Goal: Task Accomplishment & Management: Manage account settings

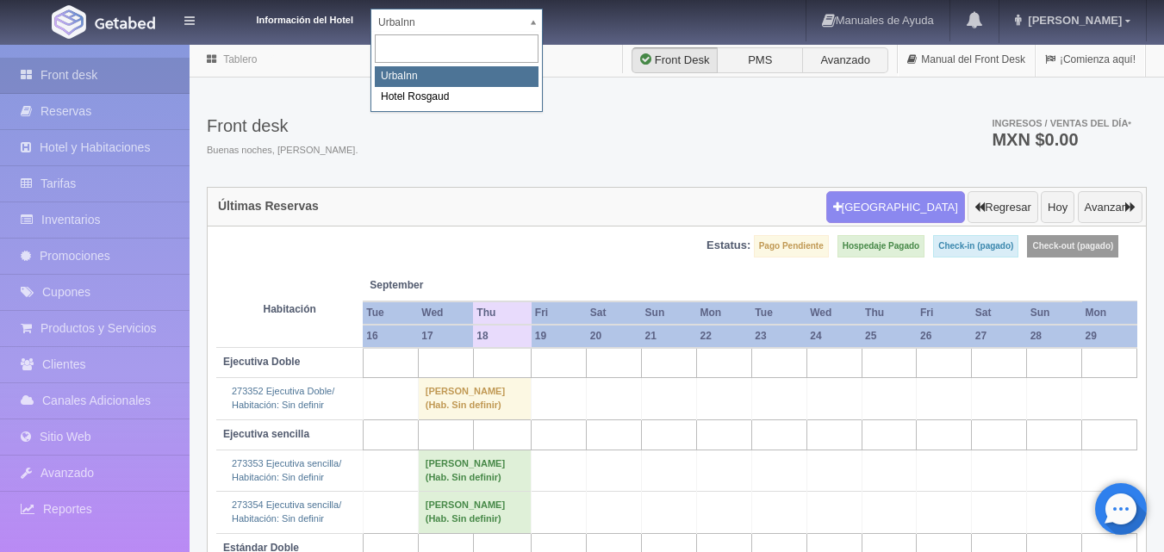
click at [533, 43] on body "Información del Hotel [GEOGRAPHIC_DATA] Manuales de Ayuda Actualizaciones recie…" at bounding box center [582, 377] width 1164 height 668
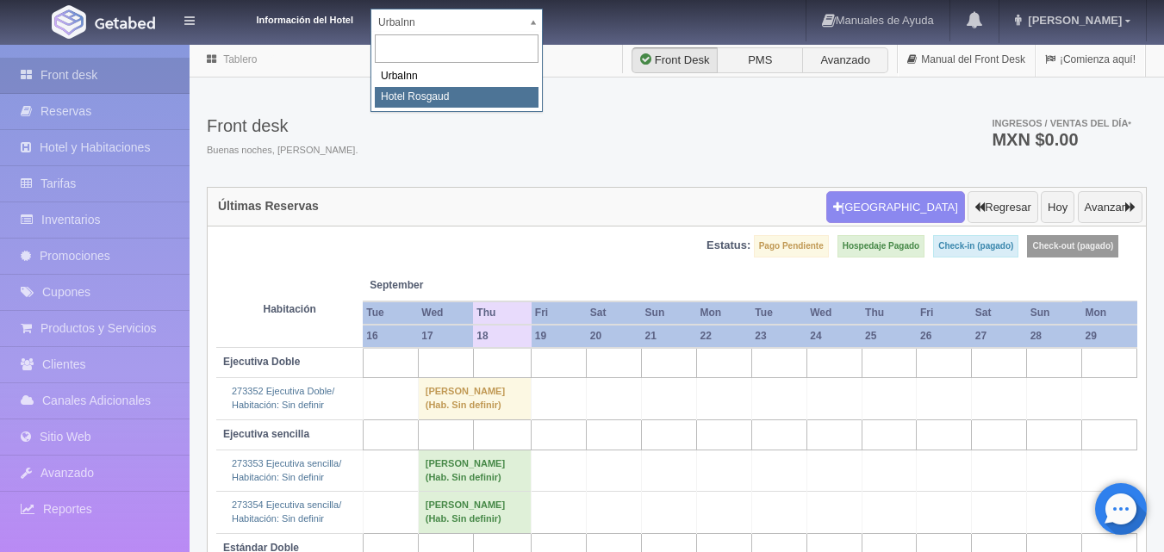
select select "561"
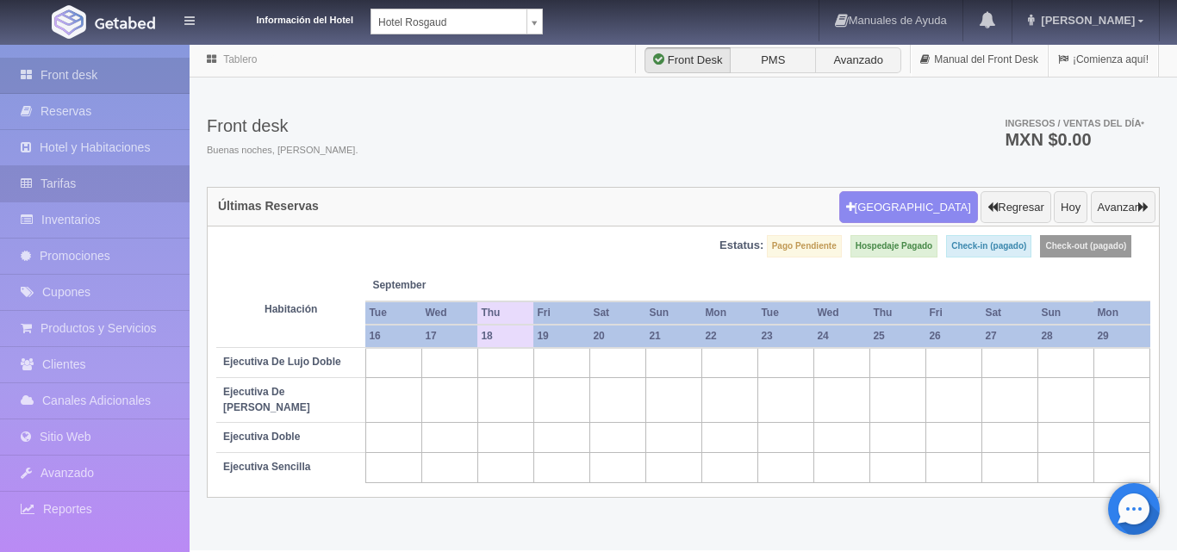
click at [105, 181] on link "Tarifas" at bounding box center [95, 183] width 190 height 35
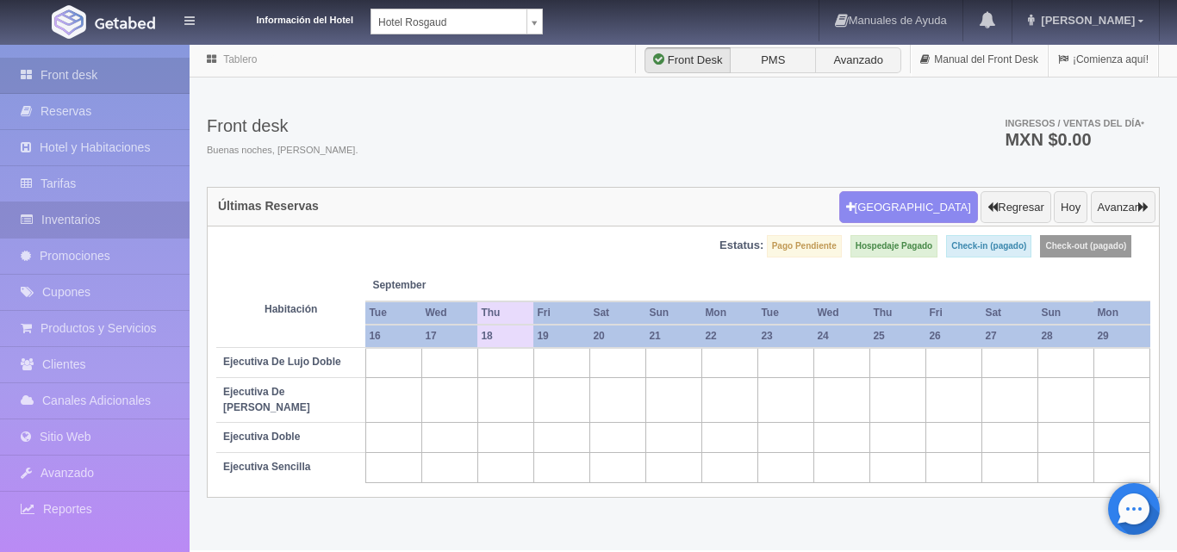
click at [104, 211] on link "Inventarios" at bounding box center [95, 220] width 190 height 35
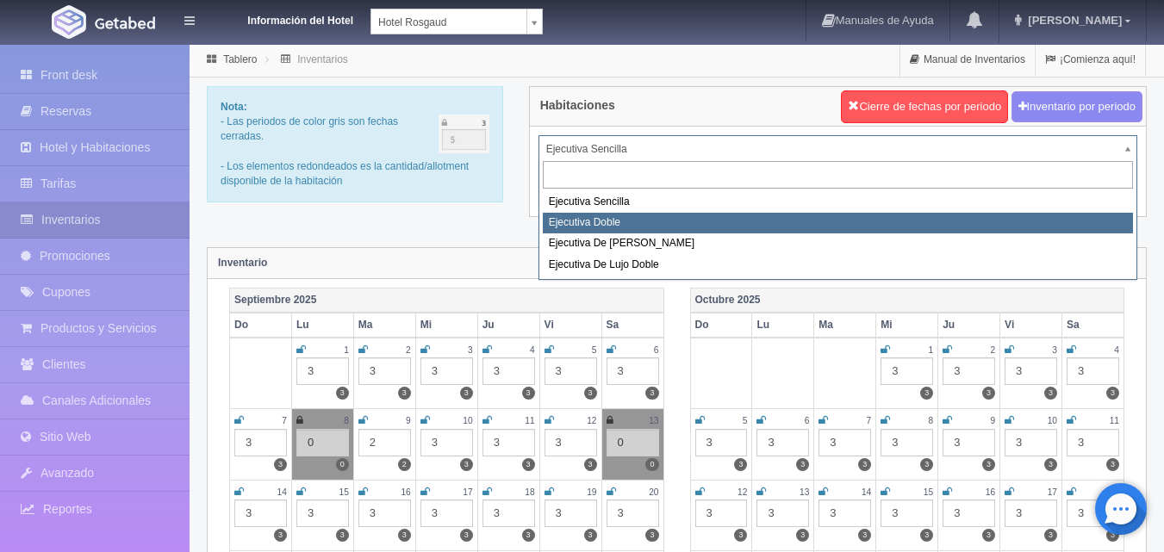
select select "1750"
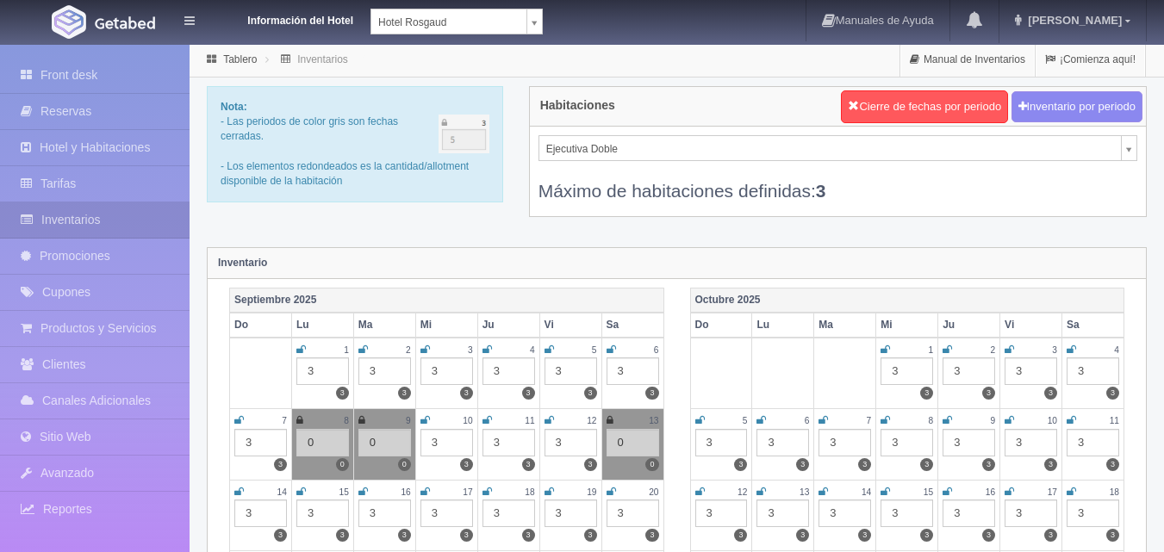
scroll to position [172, 0]
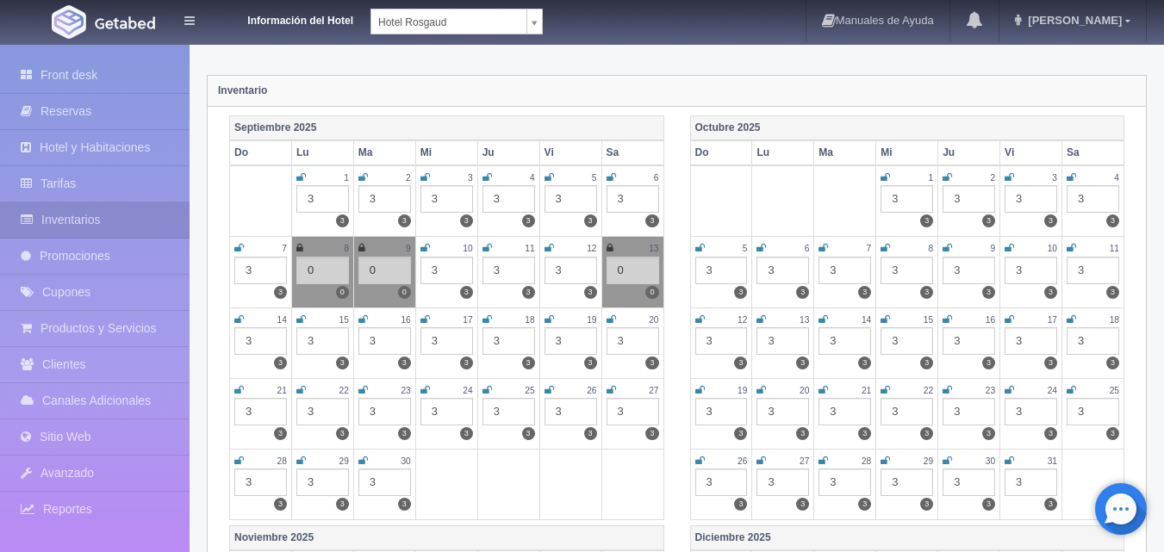
click at [450, 344] on div "3" at bounding box center [447, 341] width 53 height 28
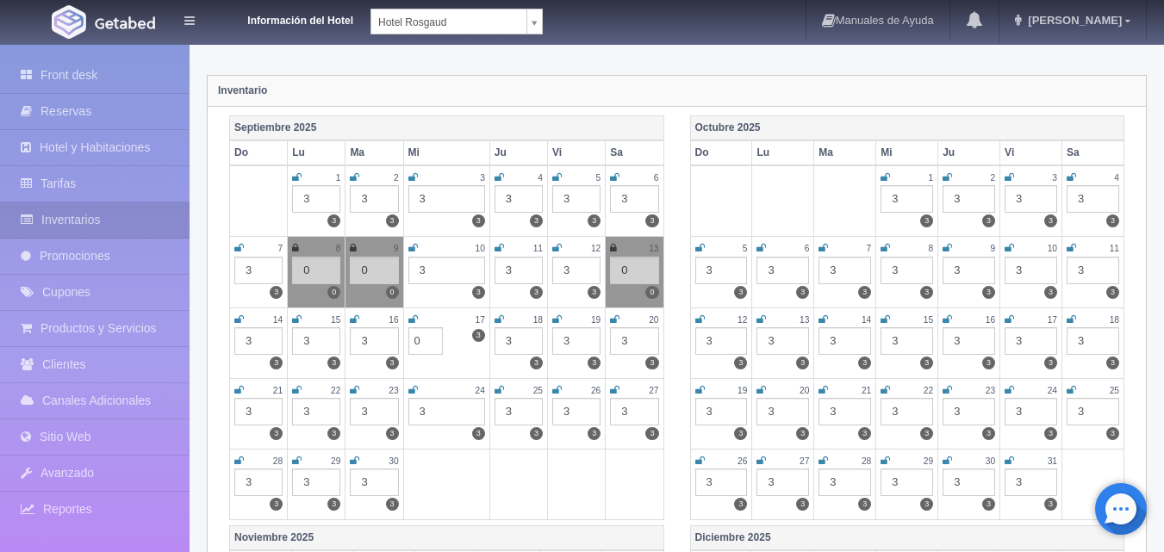
type input "0"
click at [415, 318] on icon at bounding box center [412, 320] width 9 height 10
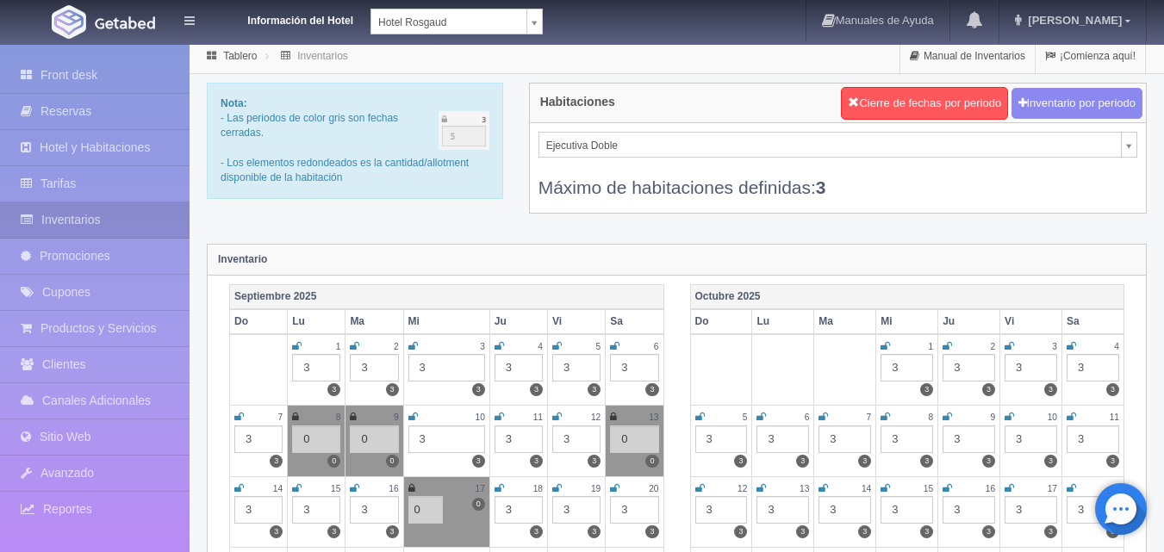
scroll to position [0, 0]
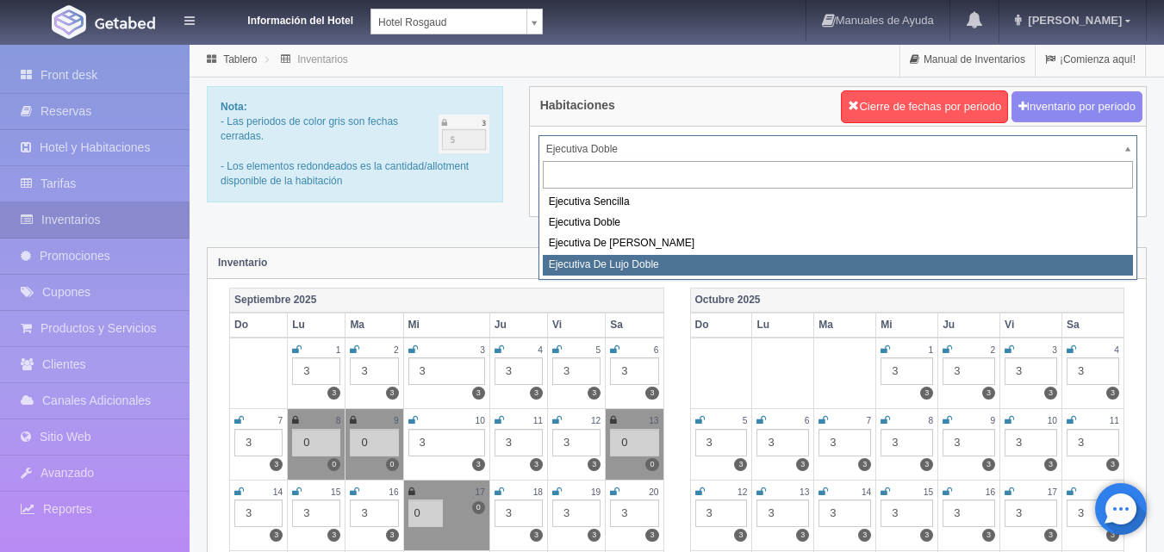
select select "1845"
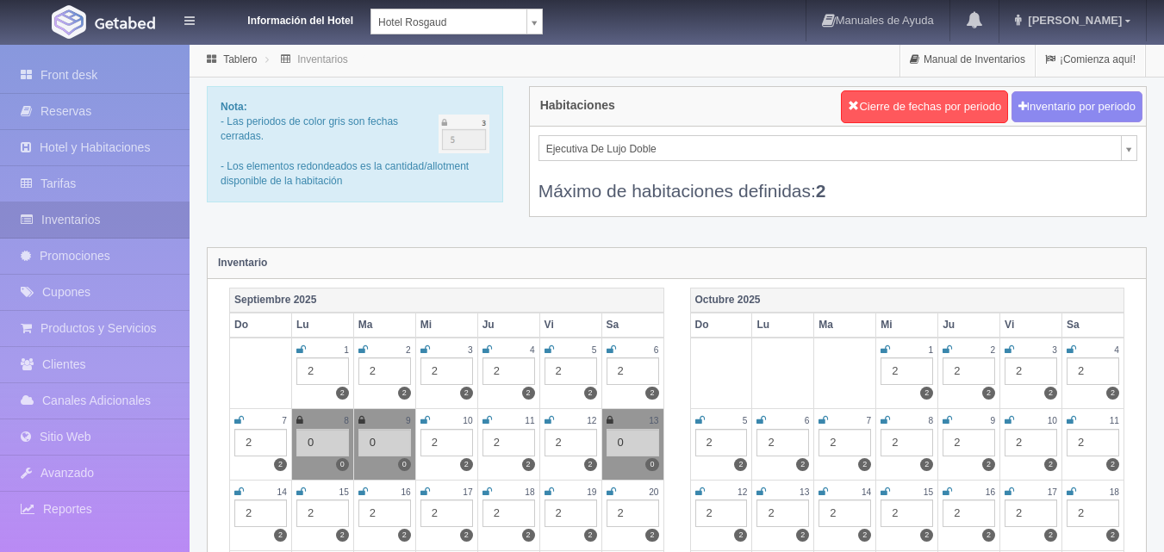
scroll to position [172, 0]
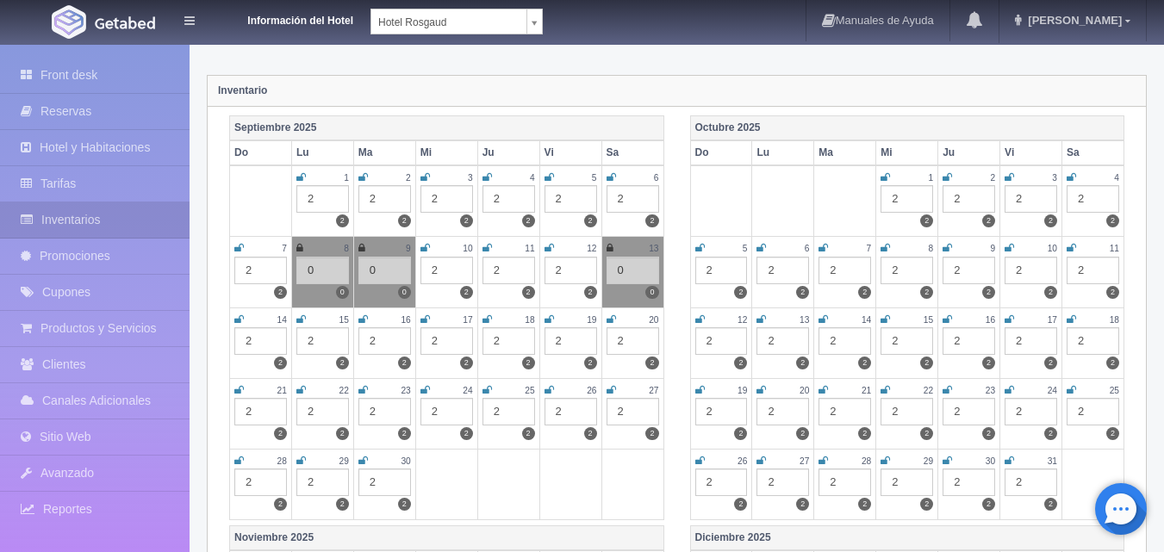
click at [440, 346] on div "2" at bounding box center [447, 341] width 53 height 28
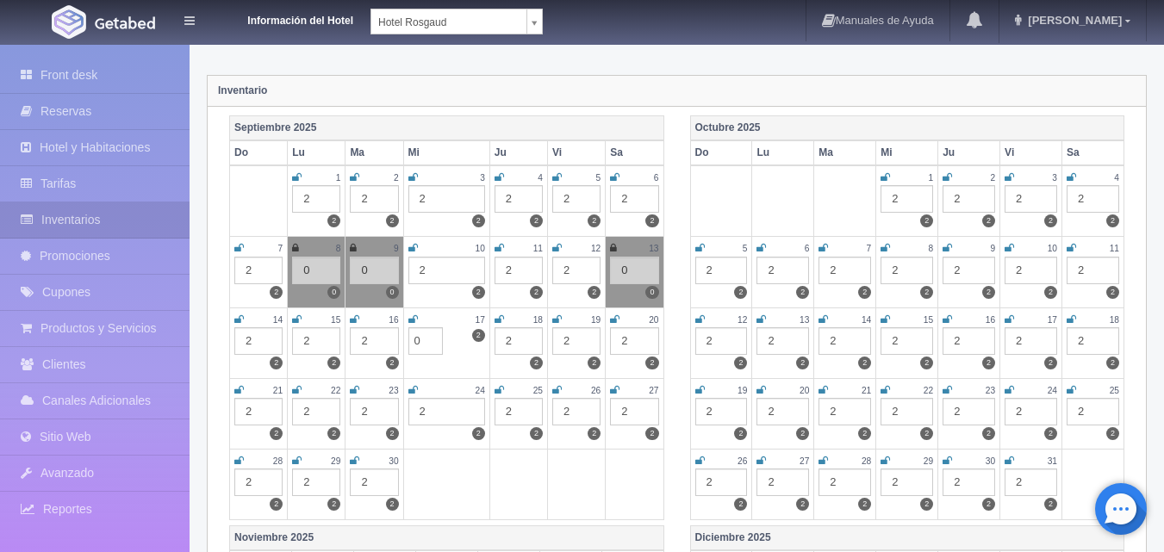
type input "0"
click at [412, 326] on link at bounding box center [412, 320] width 9 height 15
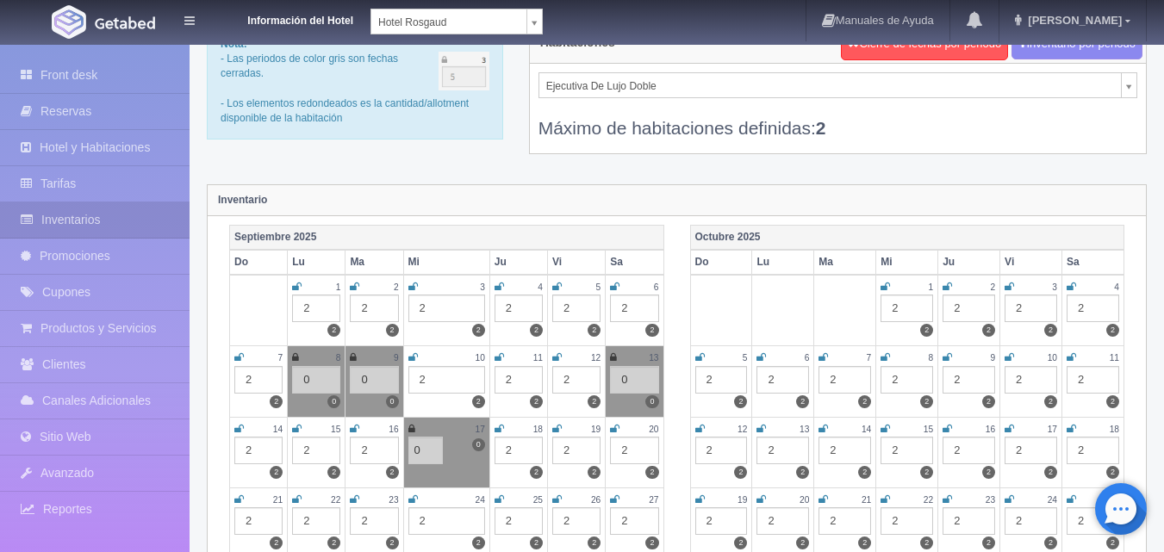
scroll to position [0, 0]
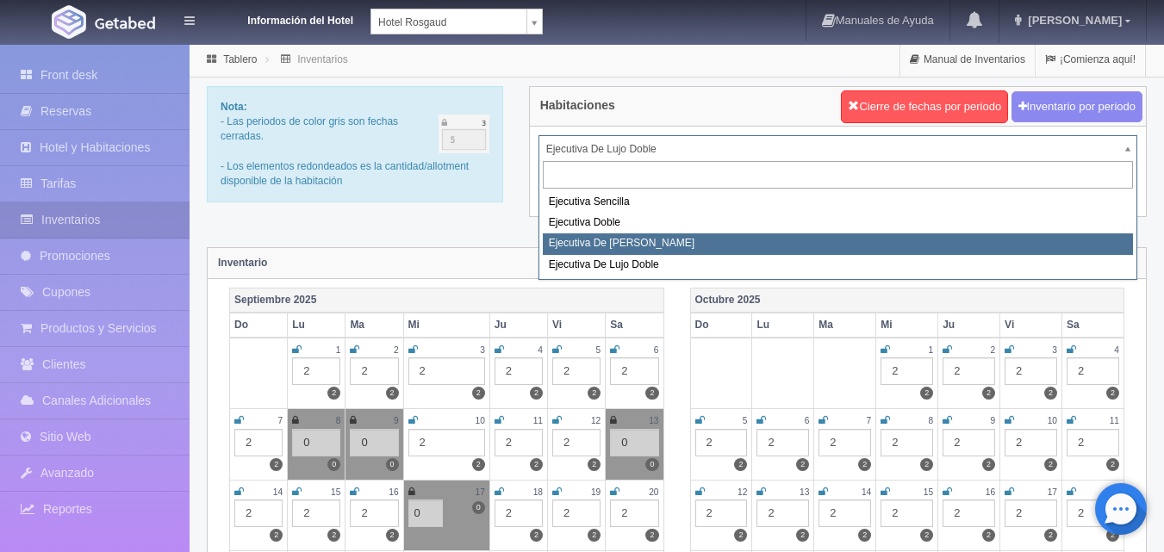
select select "1817"
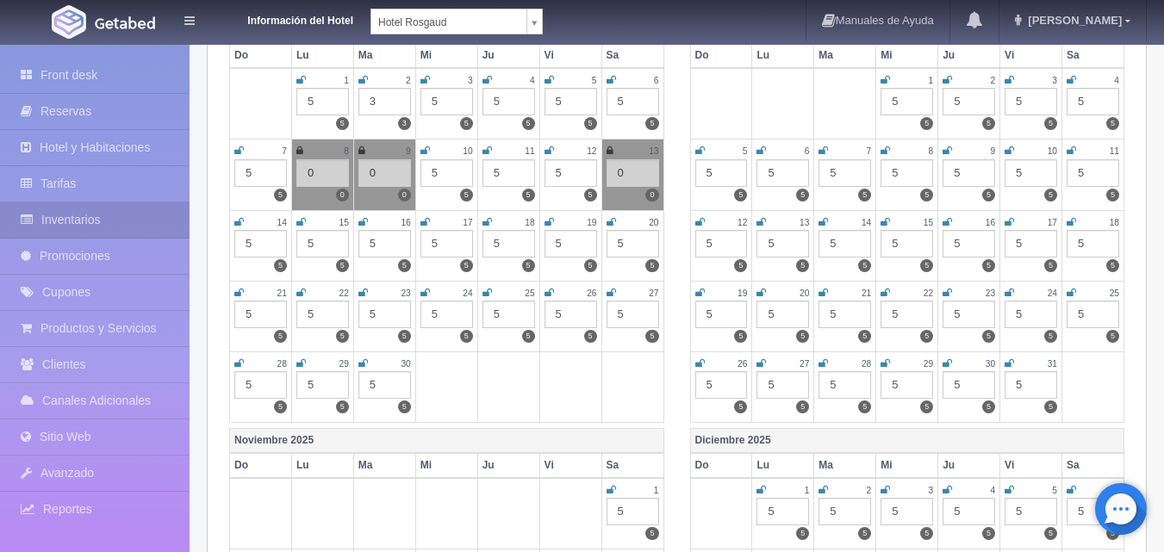
scroll to position [345, 0]
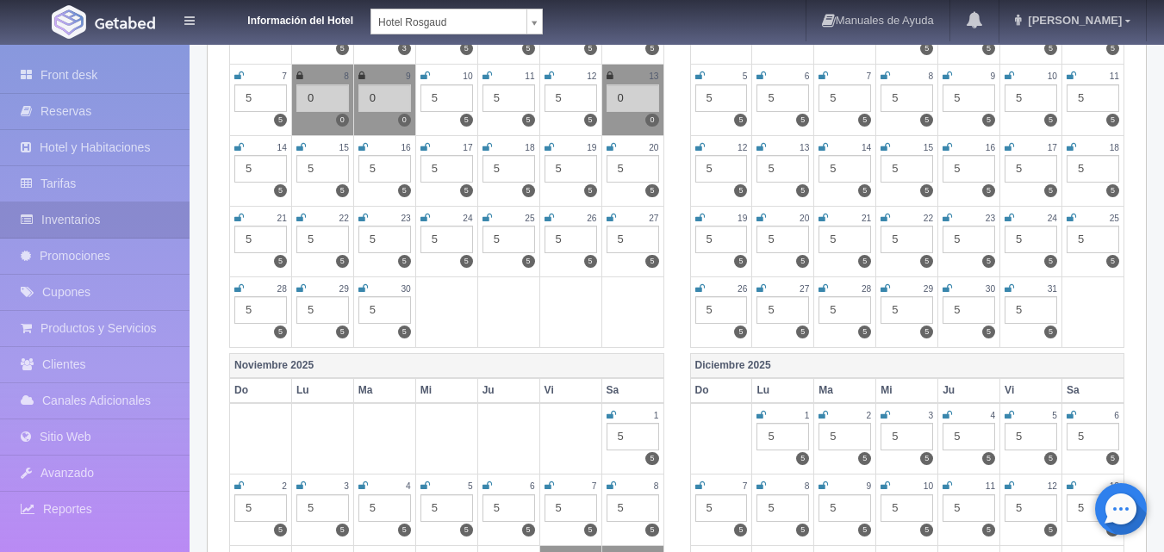
click at [443, 170] on div "5" at bounding box center [447, 169] width 53 height 28
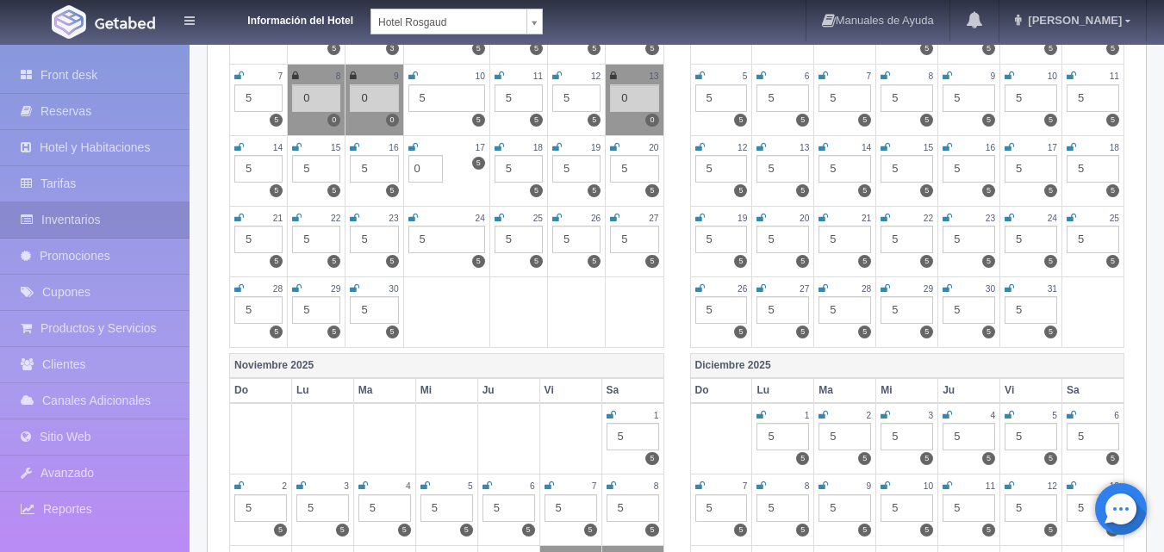
type input "0"
click at [414, 143] on icon at bounding box center [412, 147] width 9 height 10
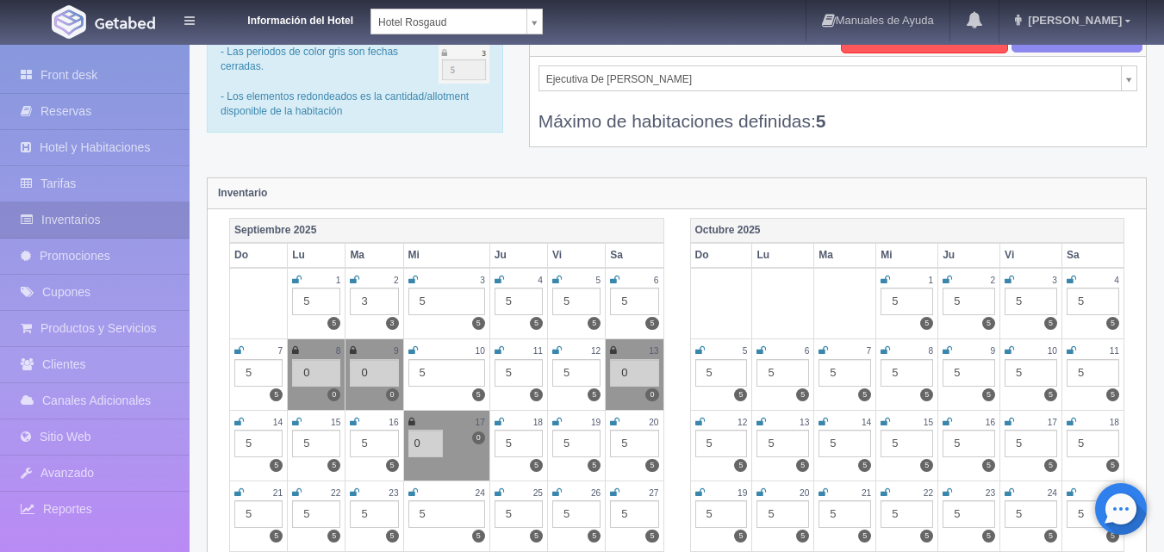
scroll to position [0, 0]
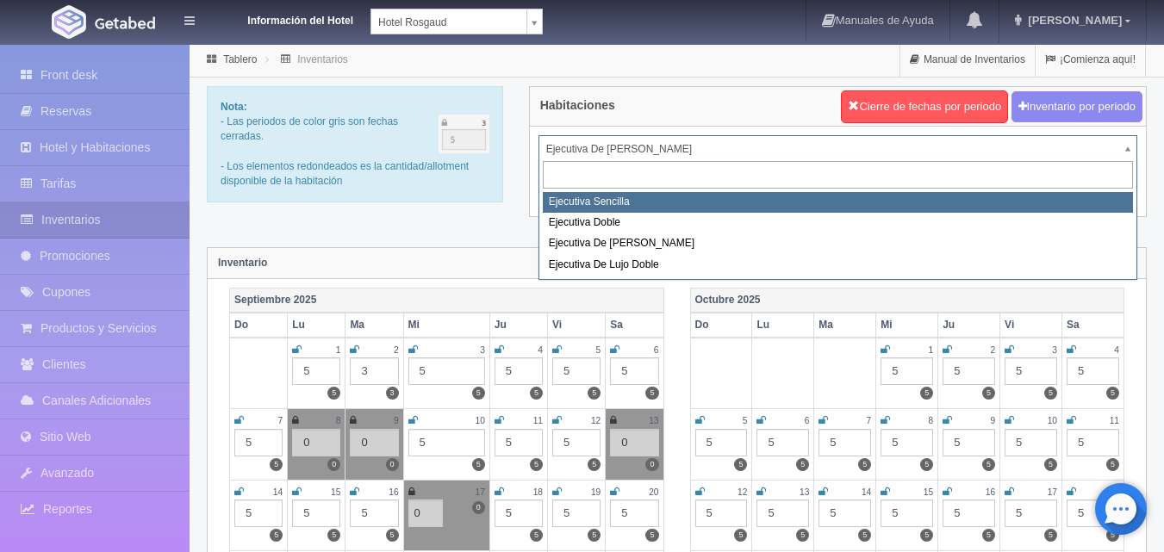
select select "1737"
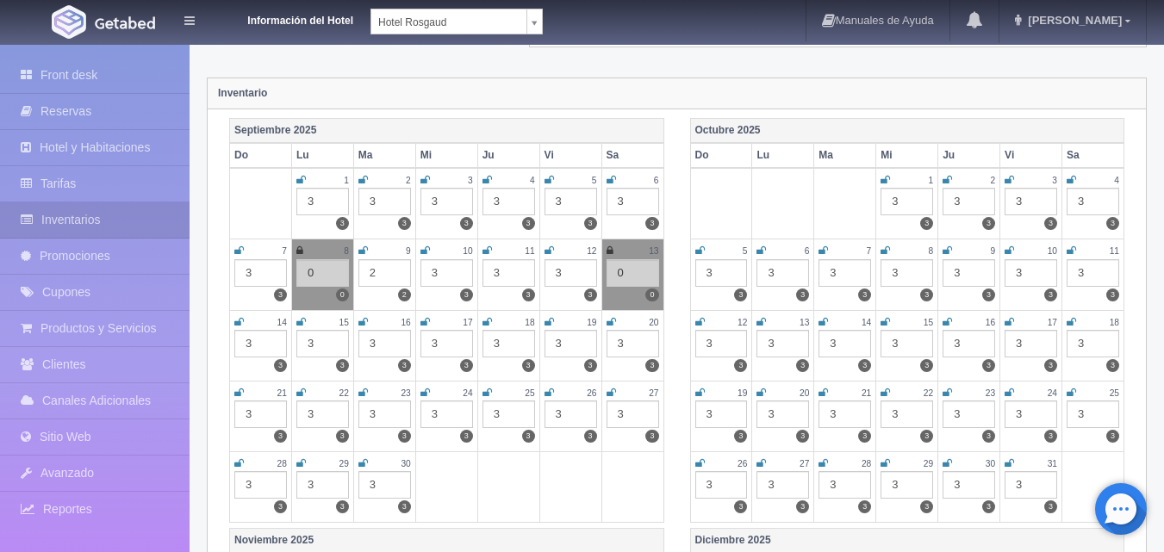
scroll to position [172, 0]
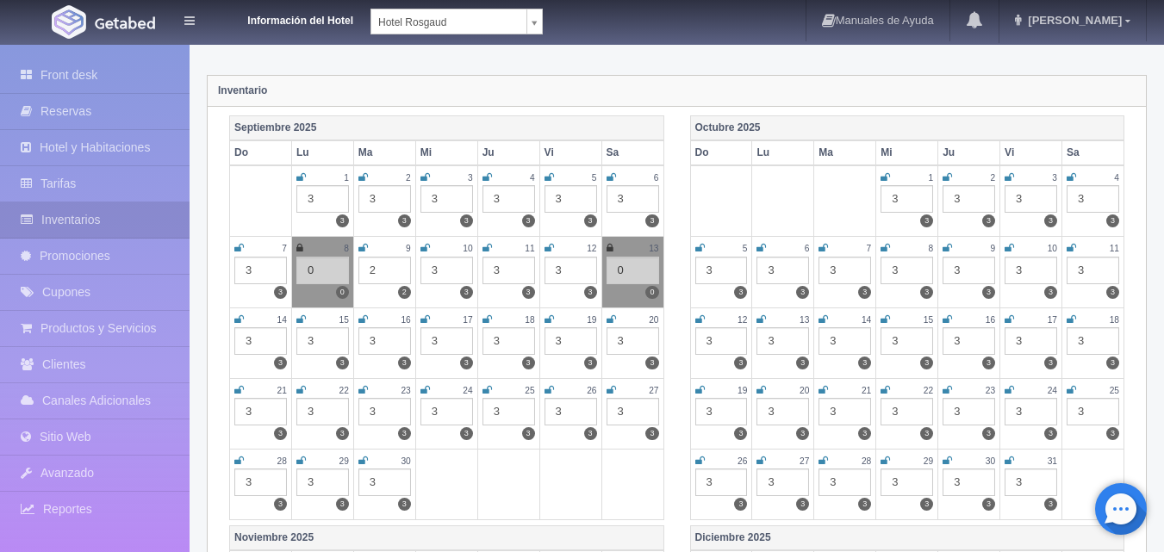
click at [440, 339] on div "3" at bounding box center [447, 341] width 53 height 28
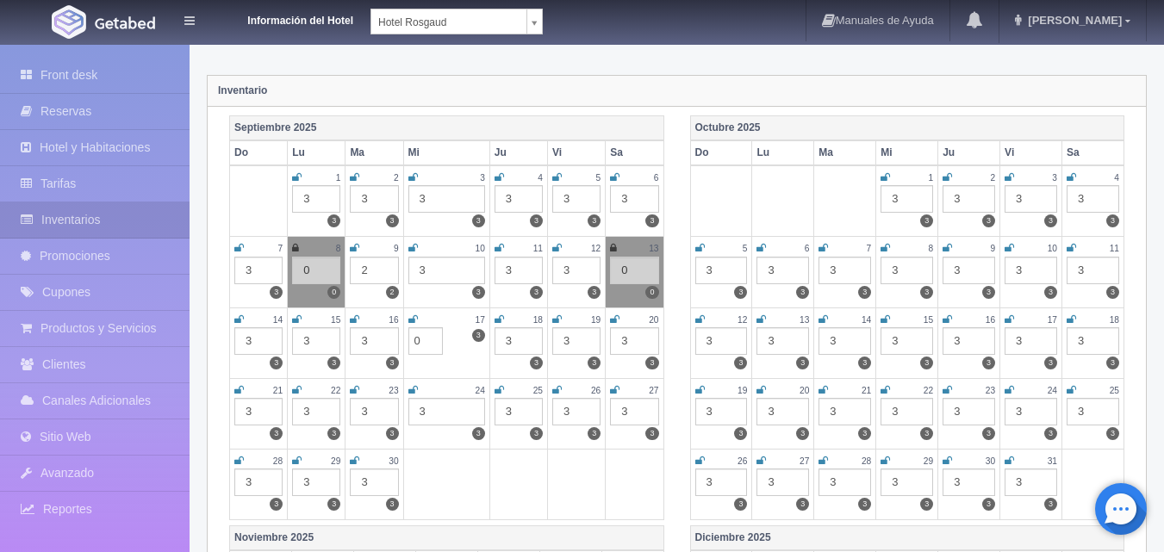
type input "0"
click at [409, 320] on icon at bounding box center [412, 320] width 9 height 10
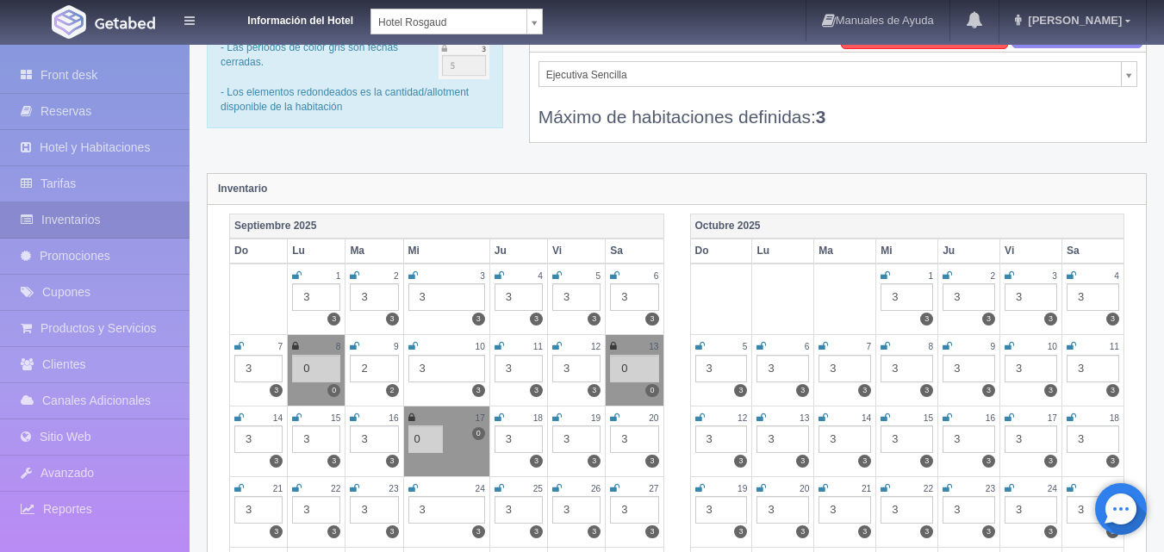
scroll to position [0, 0]
